Goal: Transaction & Acquisition: Book appointment/travel/reservation

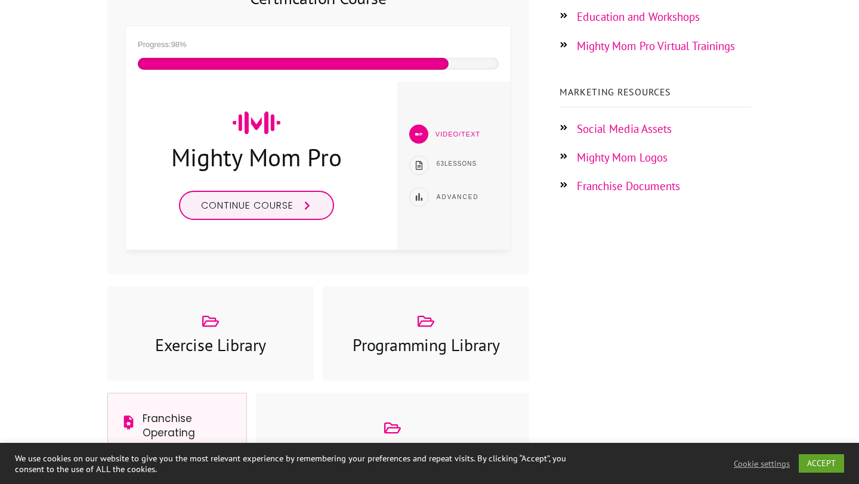
scroll to position [322, 0]
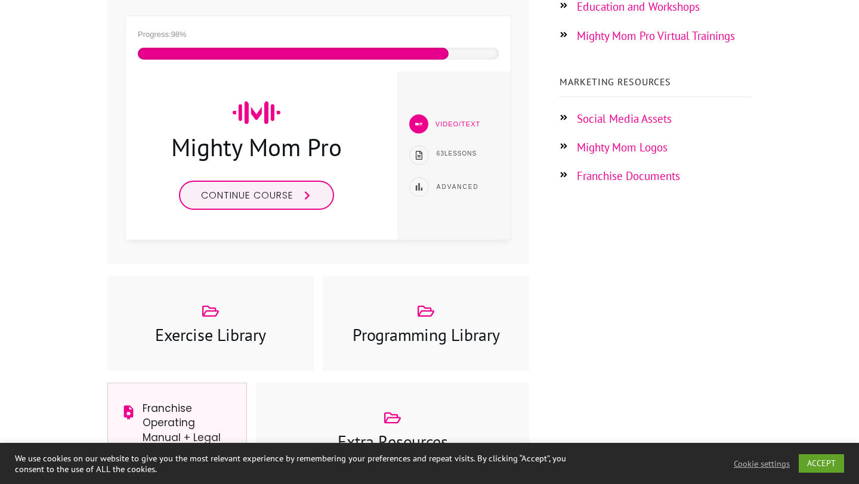
click at [400, 354] on div at bounding box center [426, 323] width 206 height 95
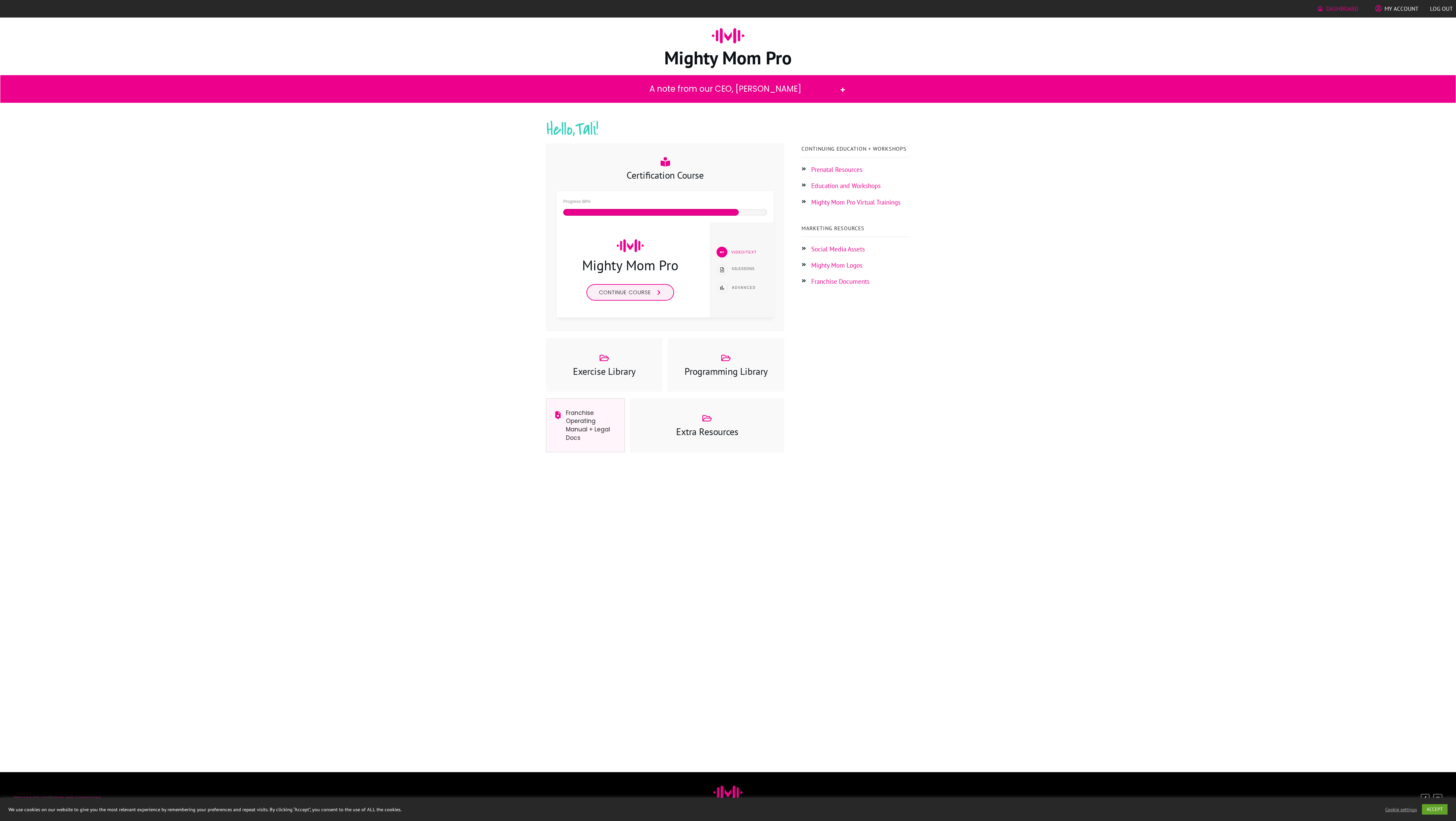
click at [485, 273] on icon at bounding box center [726, 358] width 10 height 10
click at [485, 273] on div at bounding box center [604, 364] width 116 height 54
click at [485, 273] on h3 "Exercise Library" at bounding box center [604, 371] width 102 height 13
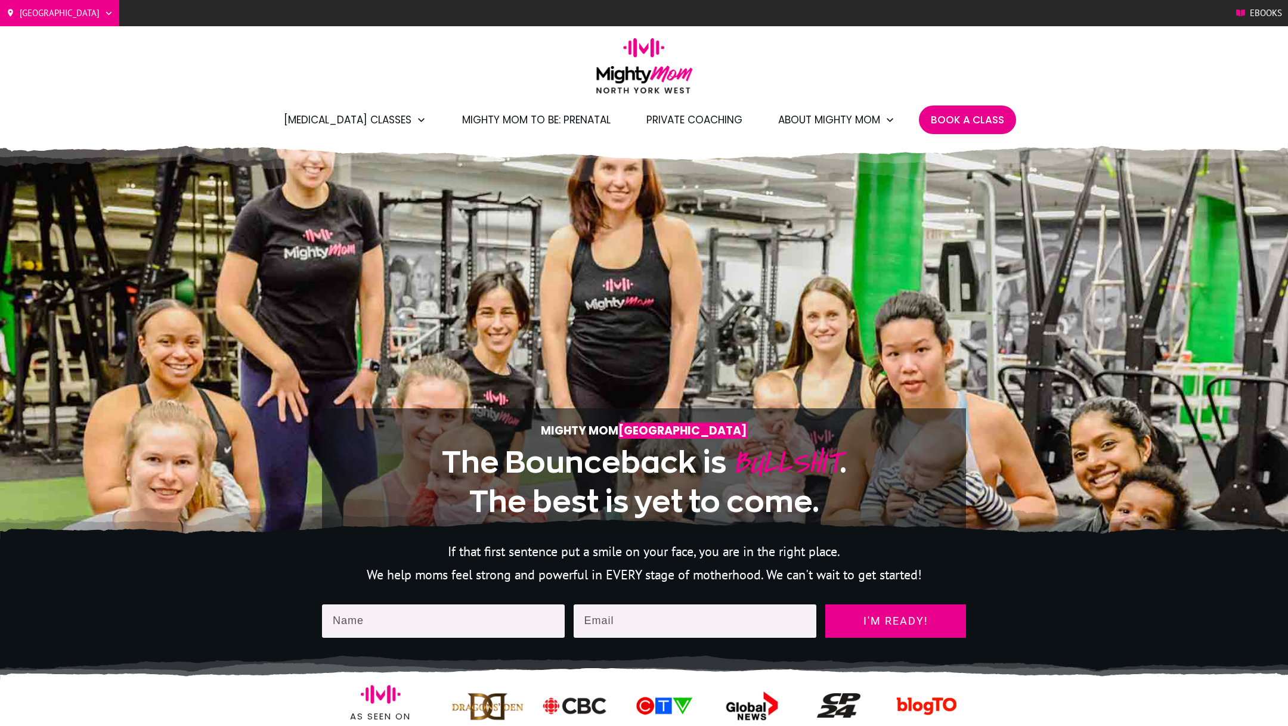
click at [956, 119] on span "Book A Class" at bounding box center [967, 120] width 73 height 20
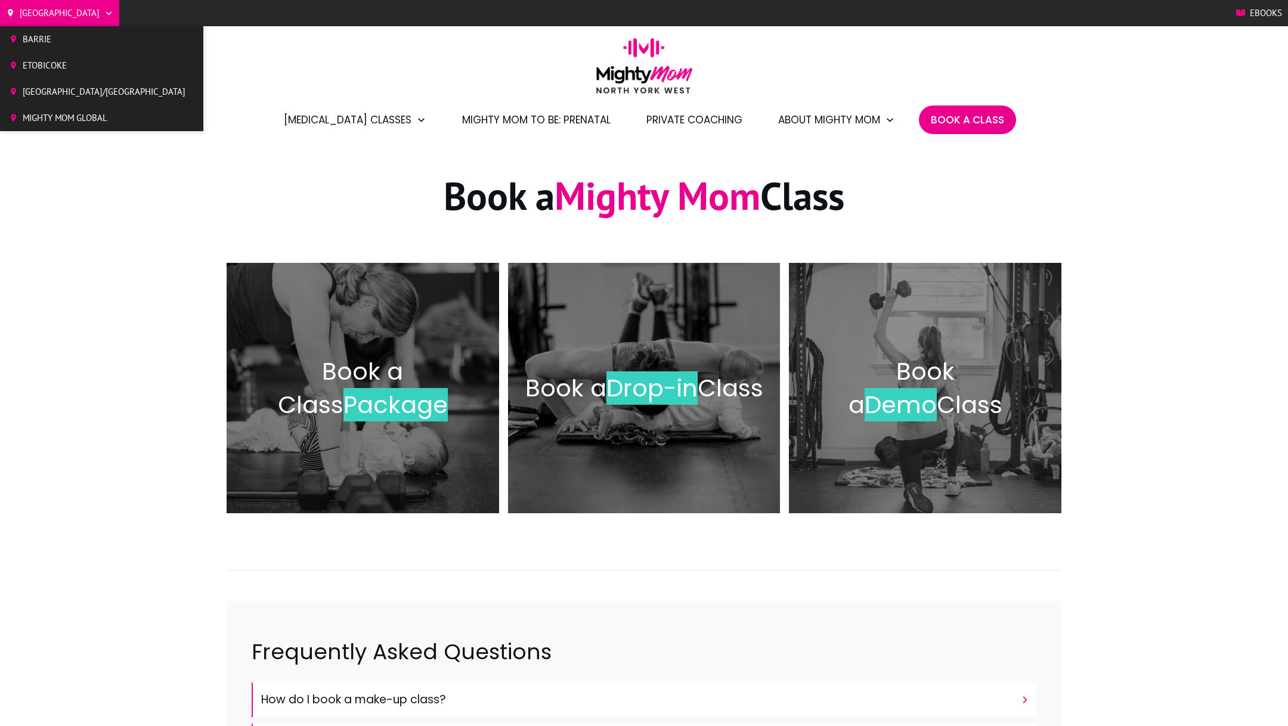
click at [48, 92] on span "[GEOGRAPHIC_DATA]/[GEOGRAPHIC_DATA]" at bounding box center [104, 92] width 163 height 18
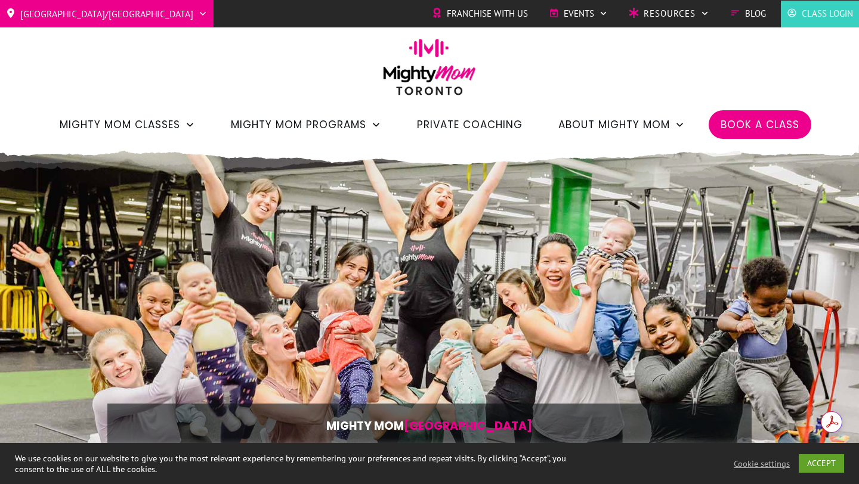
click at [259, 83] on div "Toronto/GTA Barrie Etobicoke North York West Mighty Mom Global Franchise with U…" at bounding box center [429, 72] width 859 height 145
click at [771, 123] on span "Book a Class" at bounding box center [759, 124] width 79 height 20
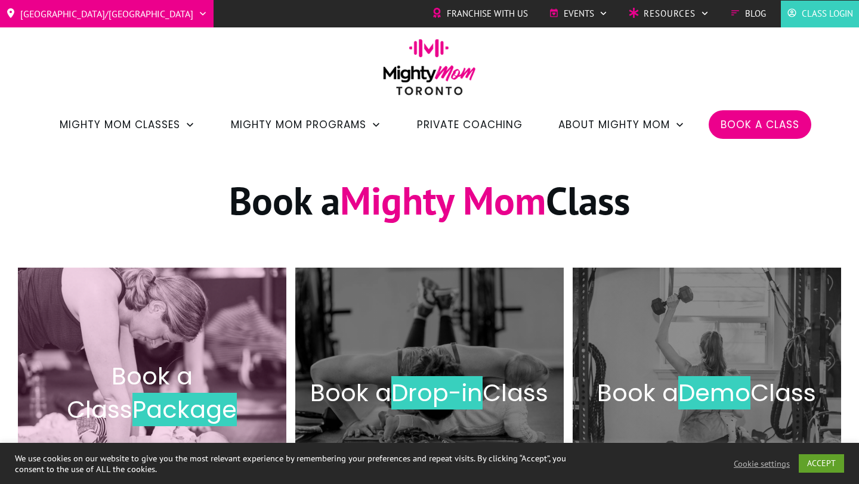
scroll to position [126, 0]
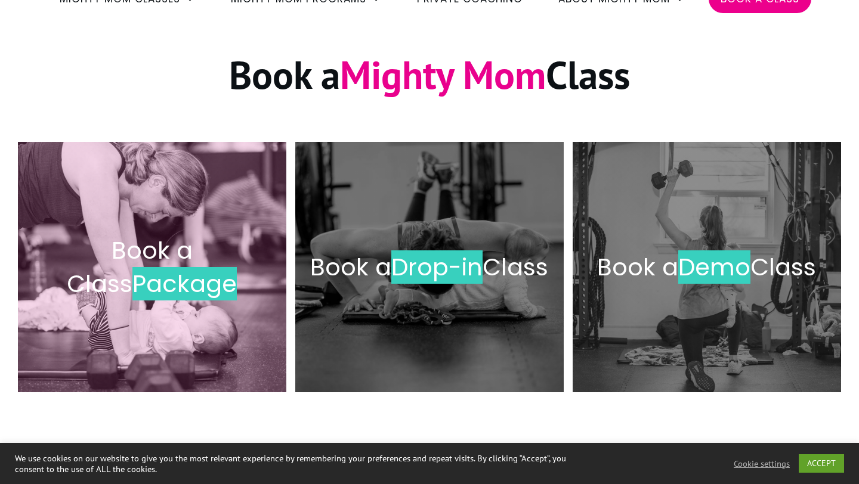
click at [149, 275] on span "Package" at bounding box center [184, 283] width 104 height 33
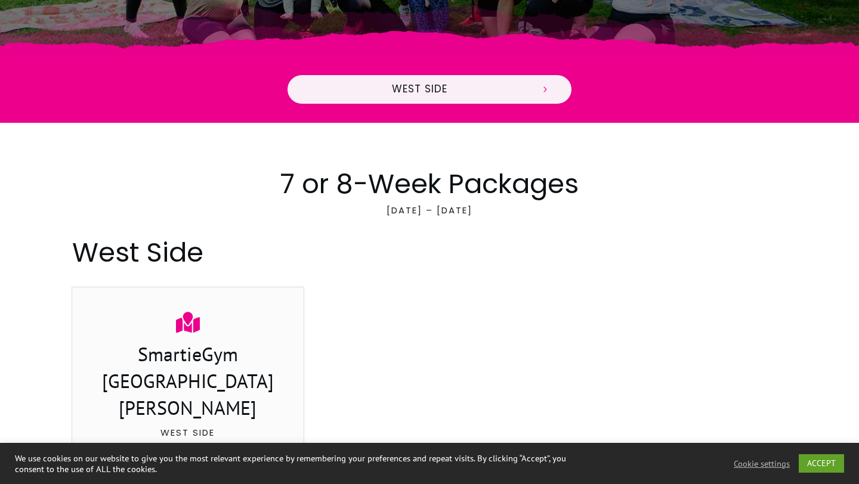
scroll to position [408, 0]
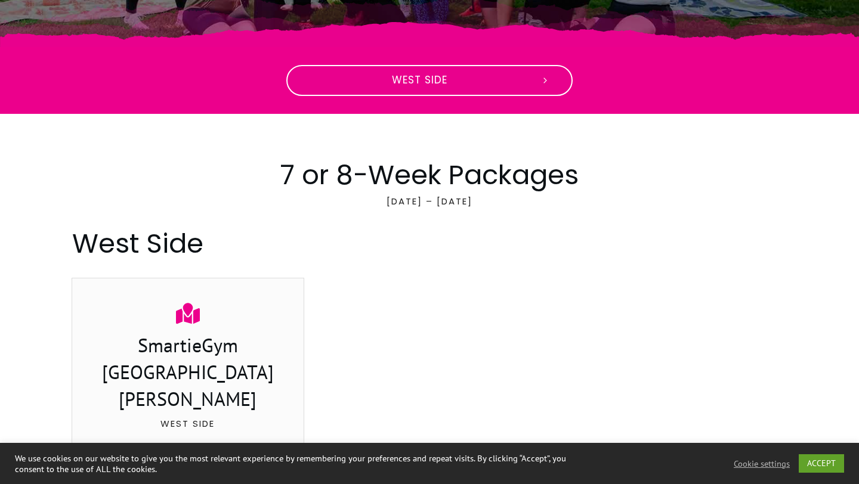
click at [435, 71] on link "West Side" at bounding box center [429, 80] width 286 height 31
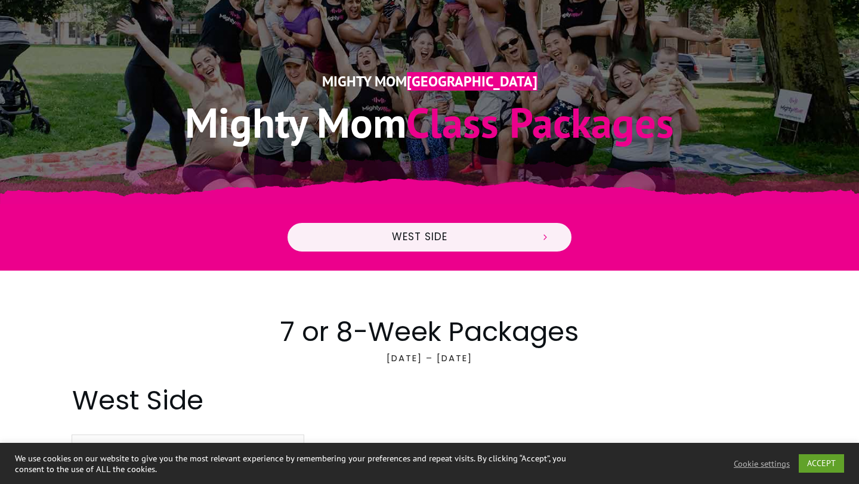
scroll to position [244, 0]
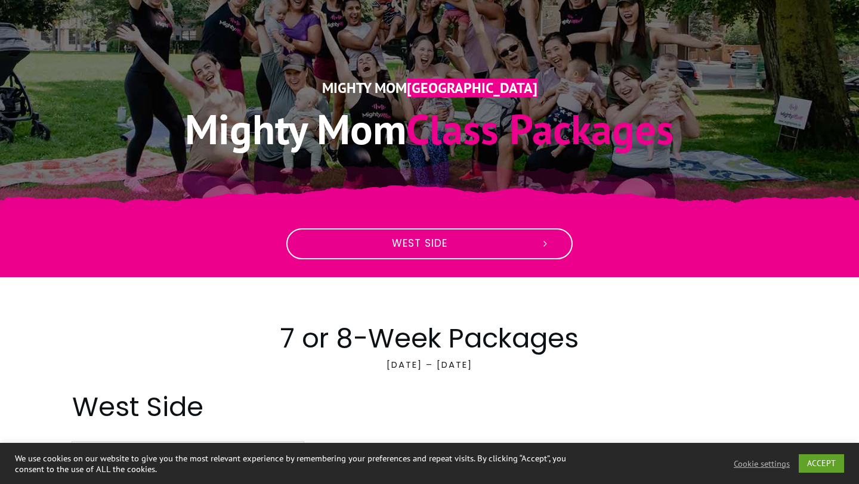
click at [550, 244] on icon at bounding box center [545, 244] width 11 height 11
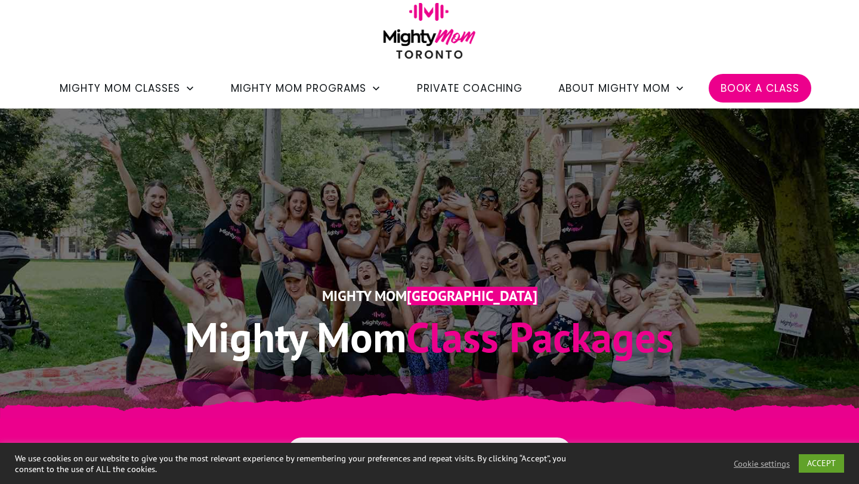
scroll to position [4, 0]
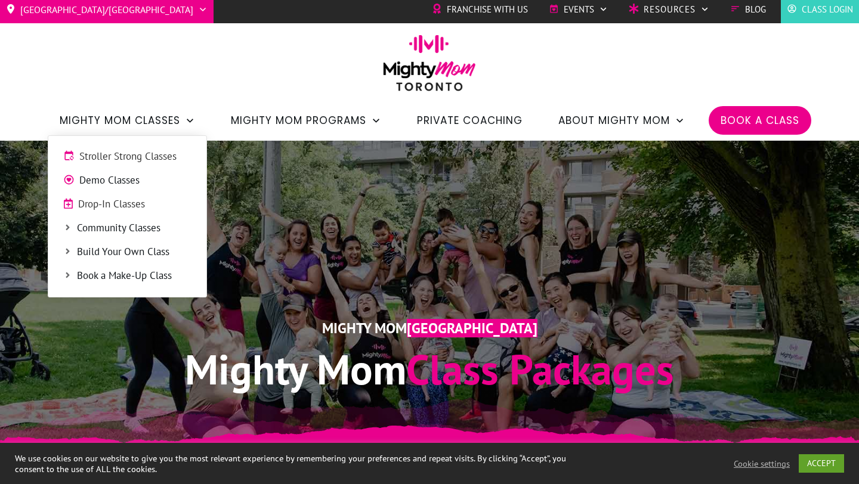
click at [137, 151] on span "Stroller Strong Classes" at bounding box center [135, 157] width 112 height 16
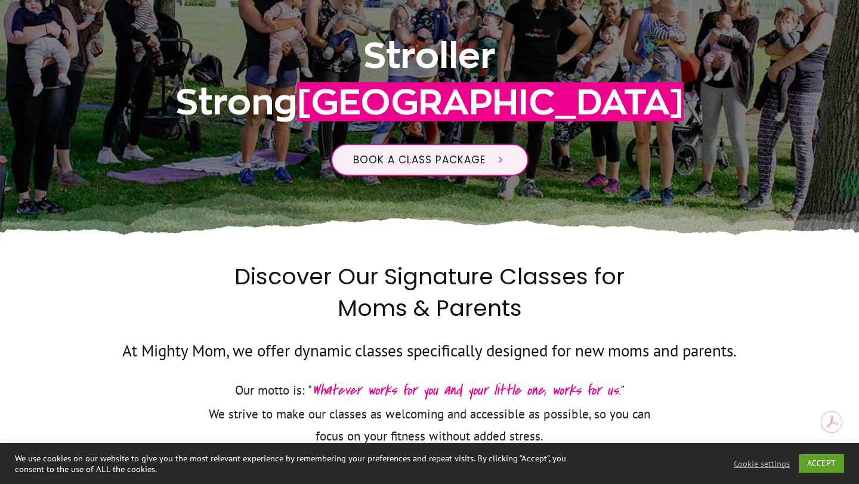
scroll to position [270, 0]
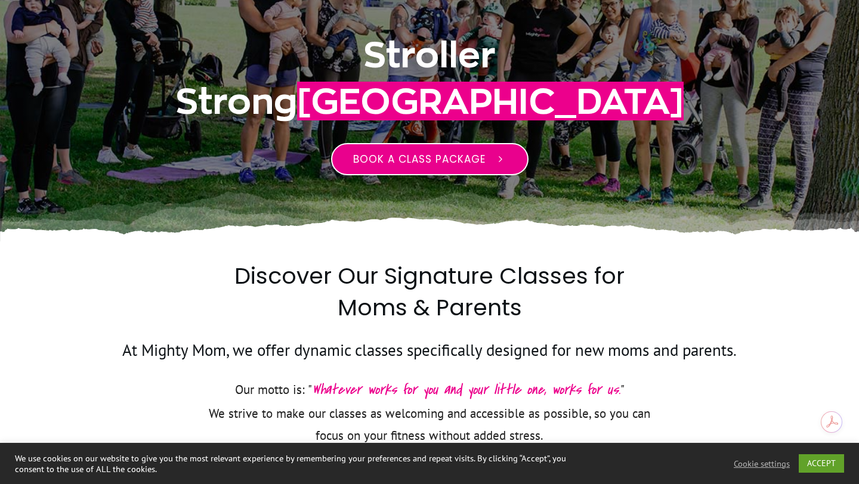
click at [421, 163] on span "Book a class package" at bounding box center [419, 159] width 132 height 14
